Goal: Transaction & Acquisition: Download file/media

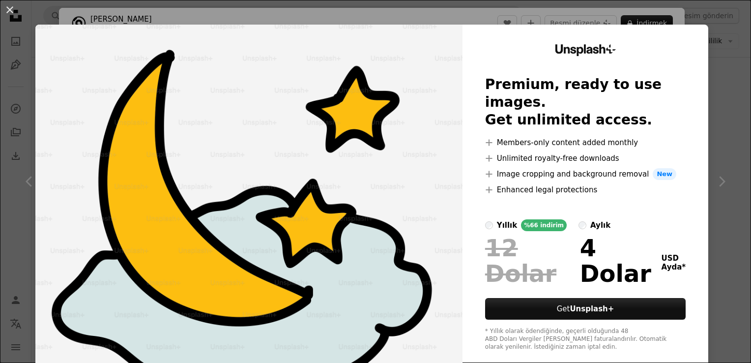
click at [719, 86] on div "An X shape Unsplash+ Premium, ready to use images. Get unlimited access. A plus…" at bounding box center [375, 181] width 751 height 363
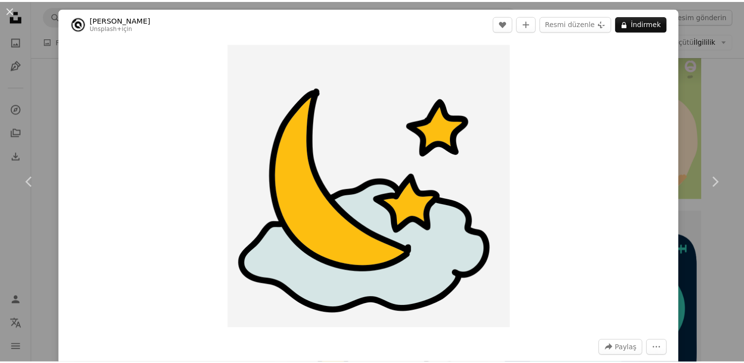
scroll to position [1481, 0]
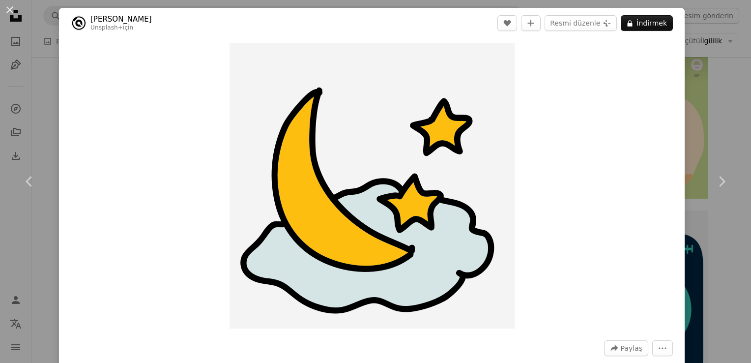
click at [719, 86] on div "An X shape Chevron left Chevron right Yuvarlak Simgeler Unsplash+ için A heart …" at bounding box center [375, 181] width 751 height 363
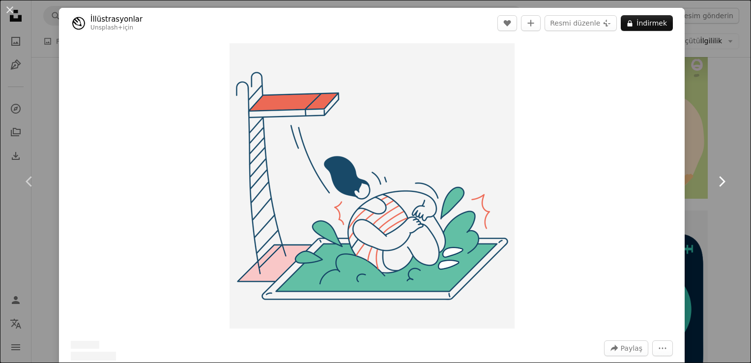
click at [714, 175] on icon "Chevron right" at bounding box center [722, 181] width 16 height 16
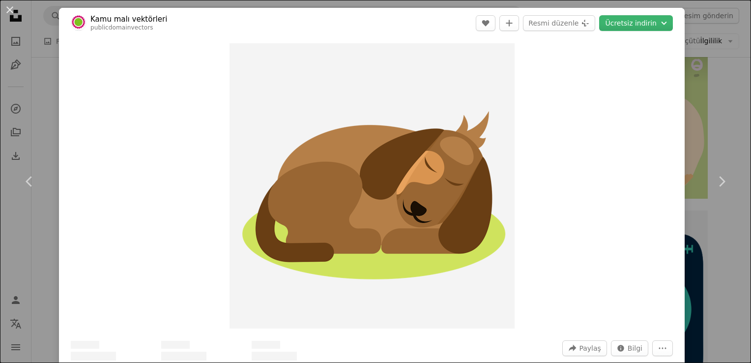
click at [723, 131] on div "An X shape Chevron left Chevron right Kamu malı vektörleri publicdomainvectors …" at bounding box center [375, 181] width 751 height 363
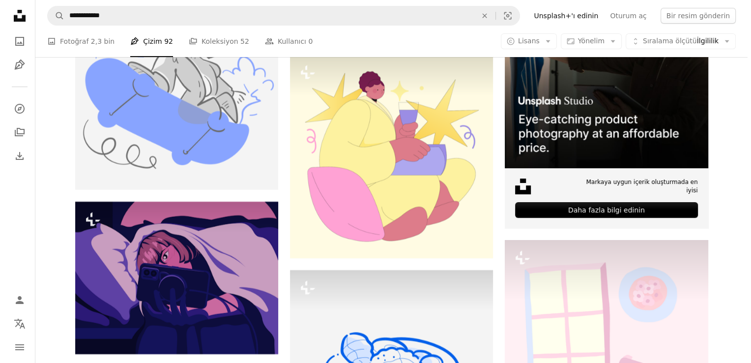
scroll to position [3899, 0]
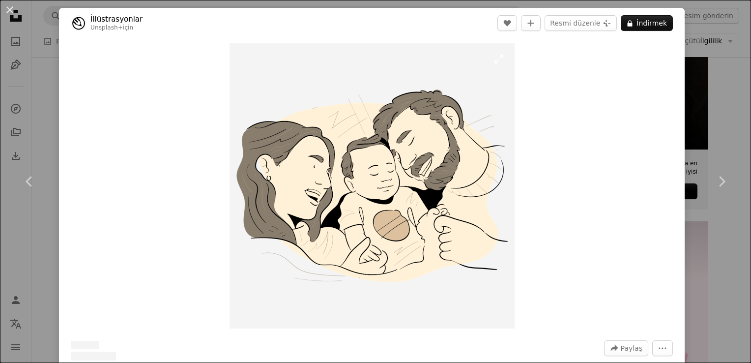
click at [434, 141] on img "Bu görüntüyü yakınlaştırın" at bounding box center [372, 185] width 285 height 285
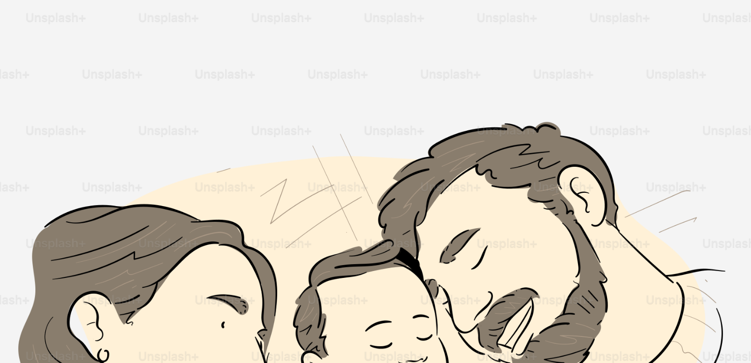
scroll to position [187, 0]
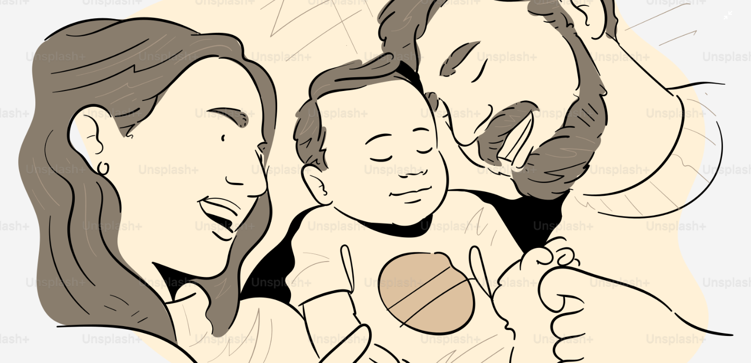
click at [438, 137] on img "Bu görüntüyü uzaklaştırın" at bounding box center [376, 189] width 752 height 752
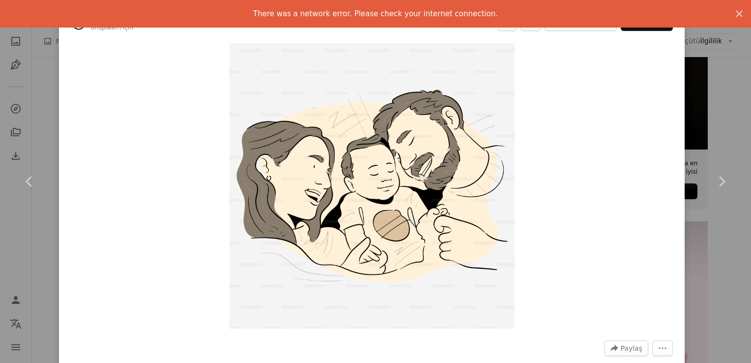
scroll to position [3625, 0]
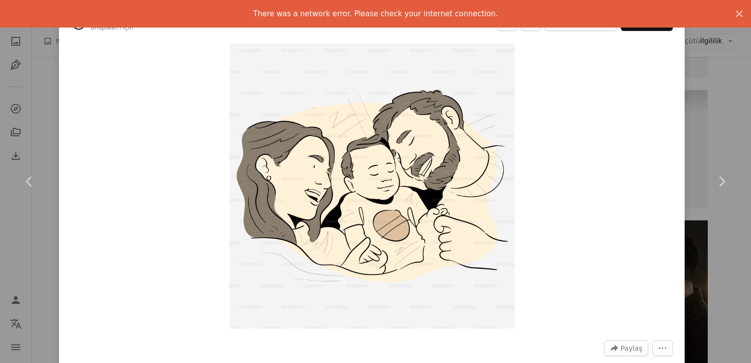
click at [450, 340] on div "A forward-right arrow Paylaş More Actions" at bounding box center [372, 348] width 602 height 16
click at [700, 124] on div "An X shape Chevron left Chevron right There was a network error. Please check y…" at bounding box center [375, 181] width 751 height 363
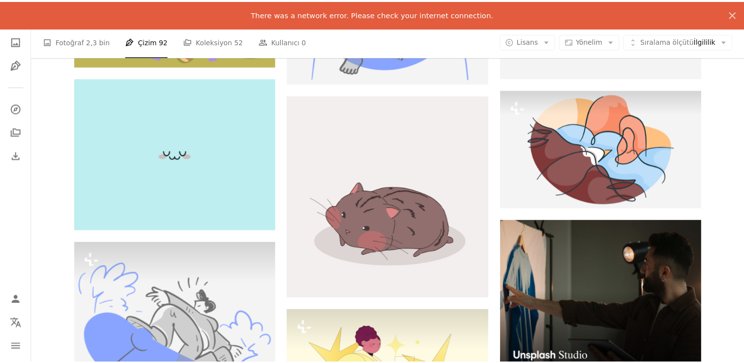
scroll to position [3899, 0]
